Goal: Transaction & Acquisition: Purchase product/service

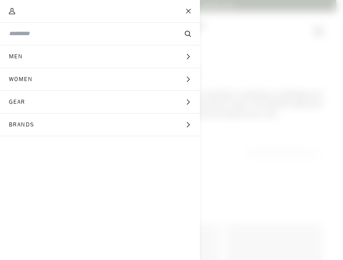
click at [33, 83] on span "Women" at bounding box center [24, 79] width 48 height 22
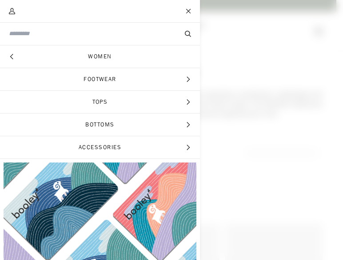
click at [97, 72] on span "Footwear" at bounding box center [100, 79] width 200 height 22
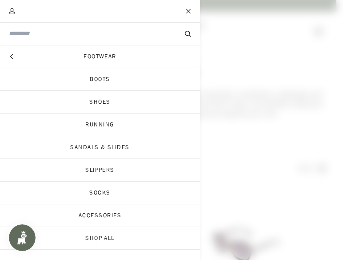
click at [103, 97] on link "Shoes" at bounding box center [100, 102] width 200 height 22
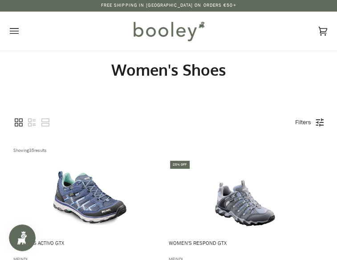
click at [304, 129] on link "Filters" at bounding box center [302, 122] width 25 height 15
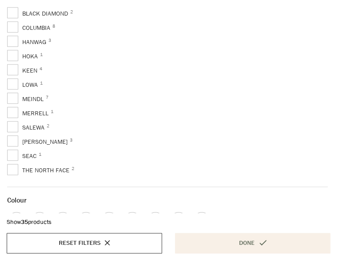
scroll to position [220, 0]
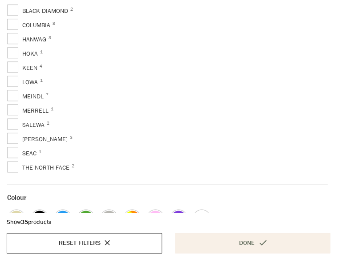
click at [12, 136] on span "Salomon 3" at bounding box center [39, 139] width 65 height 11
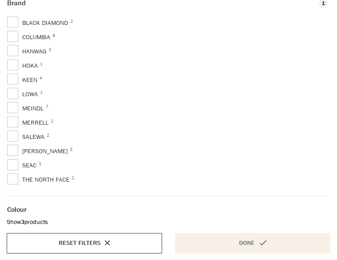
click at [251, 233] on button "Done" at bounding box center [252, 243] width 155 height 20
